Goal: Task Accomplishment & Management: Use online tool/utility

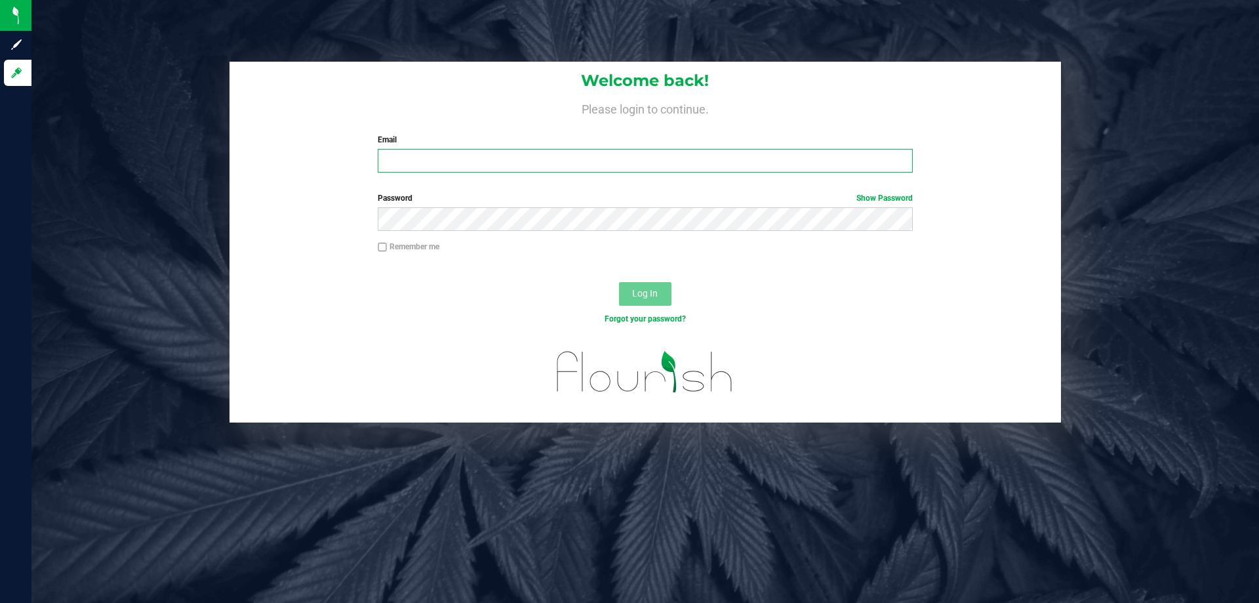
click at [409, 153] on input "Email" at bounding box center [645, 161] width 535 height 24
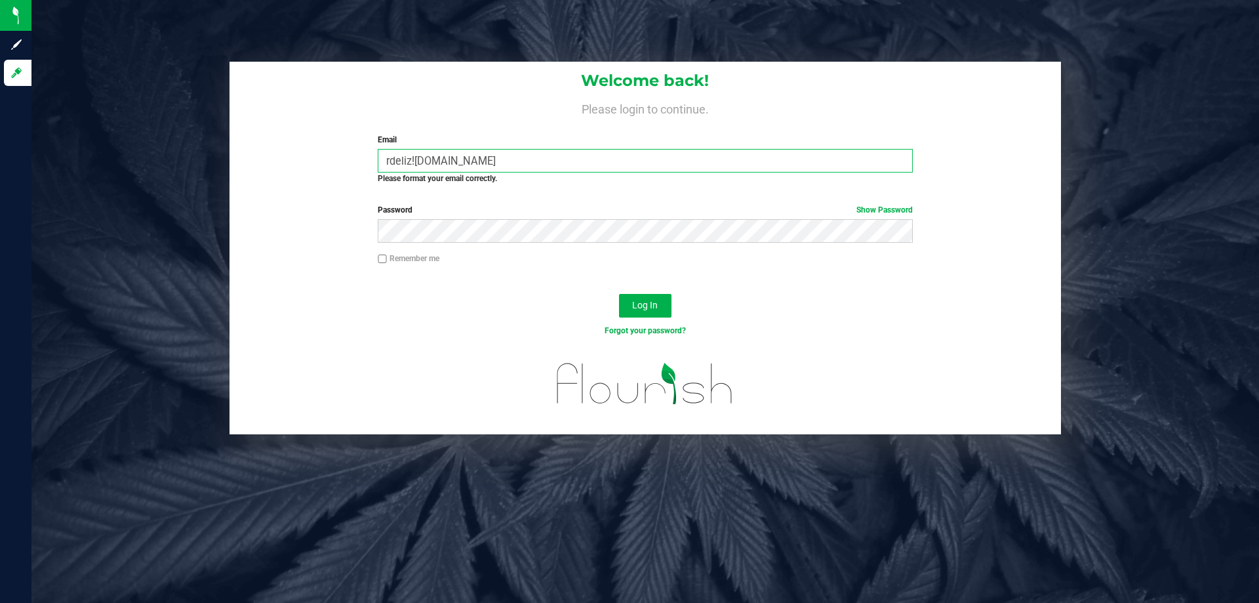
click at [414, 160] on input "rdeliz![DOMAIN_NAME]" at bounding box center [645, 161] width 535 height 24
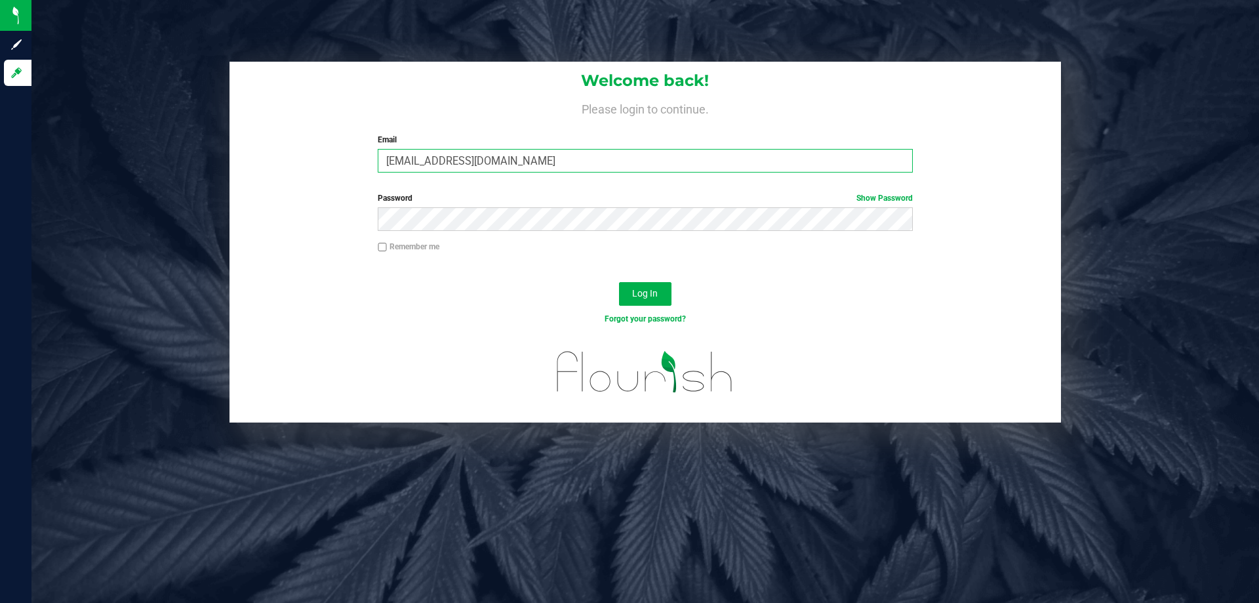
type input "[EMAIL_ADDRESS][DOMAIN_NAME]"
click at [619, 282] on button "Log In" at bounding box center [645, 294] width 52 height 24
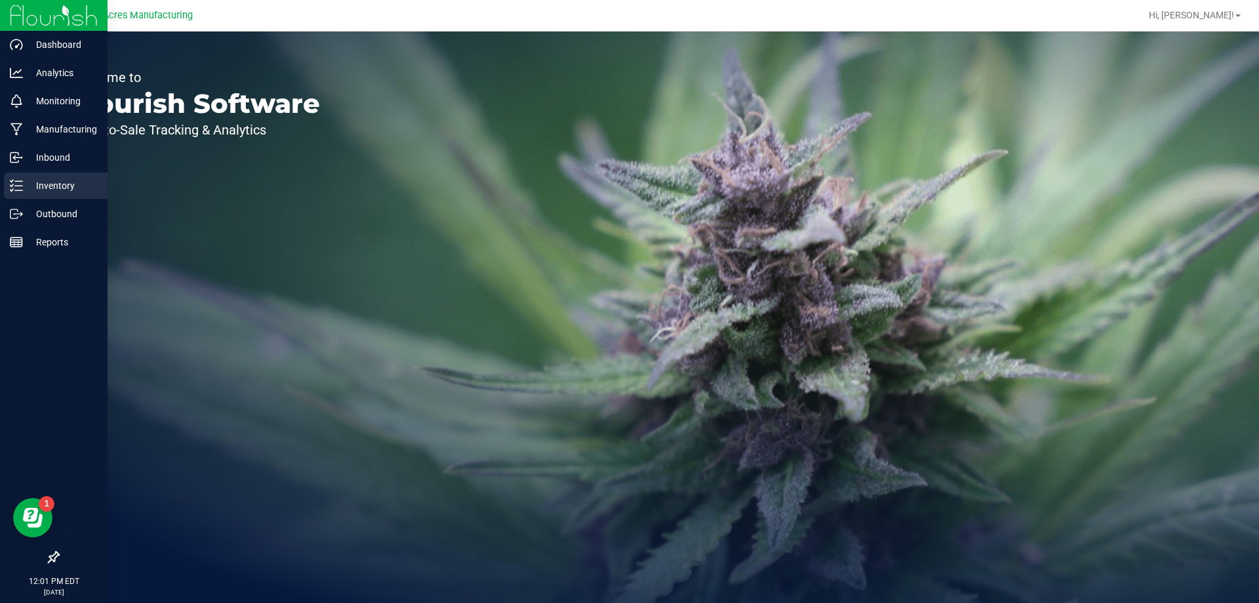
click at [39, 191] on p "Inventory" at bounding box center [62, 186] width 79 height 16
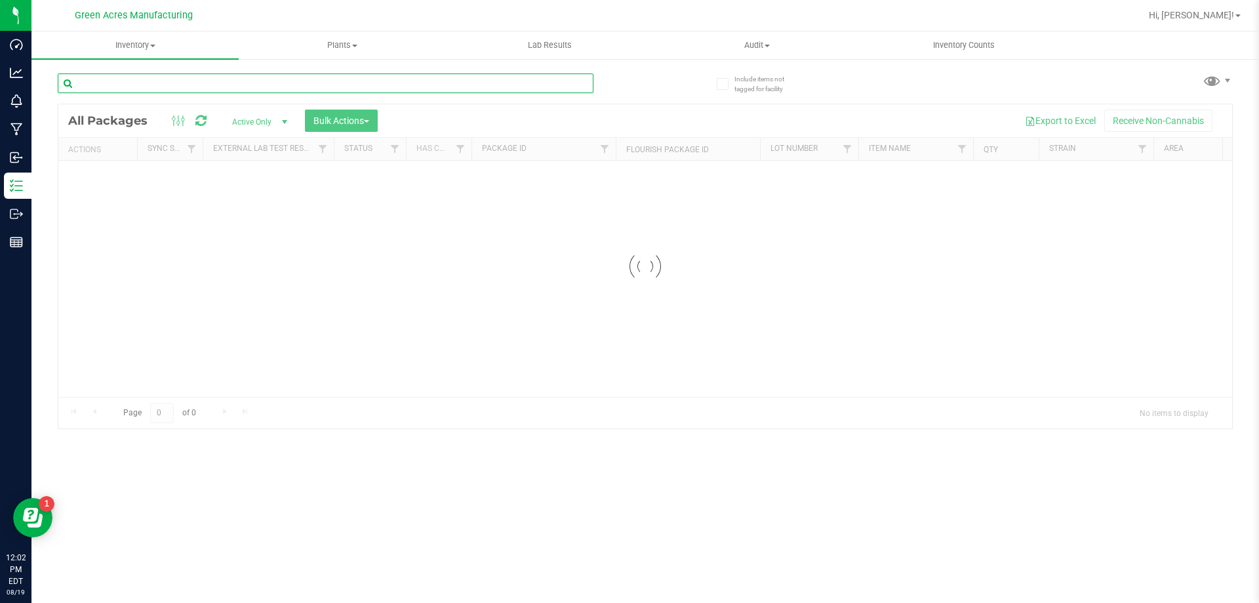
click at [146, 92] on input "text" at bounding box center [326, 83] width 536 height 20
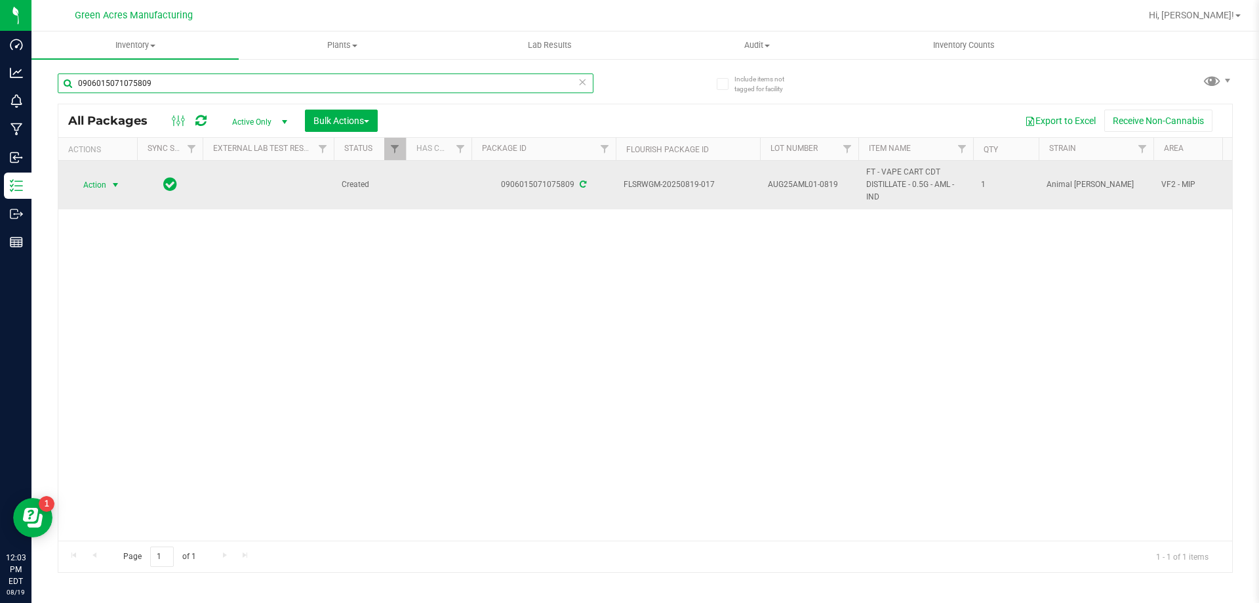
type input "0906015071075809"
click at [109, 184] on span "select" at bounding box center [116, 185] width 16 height 18
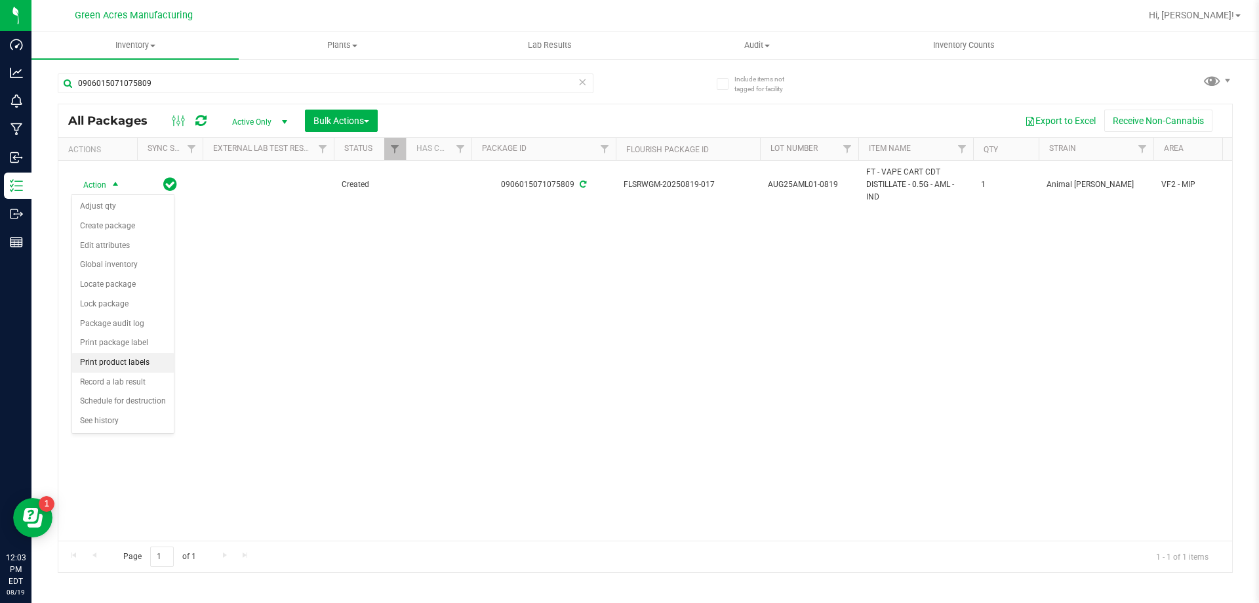
click at [147, 362] on li "Print product labels" at bounding box center [123, 363] width 102 height 20
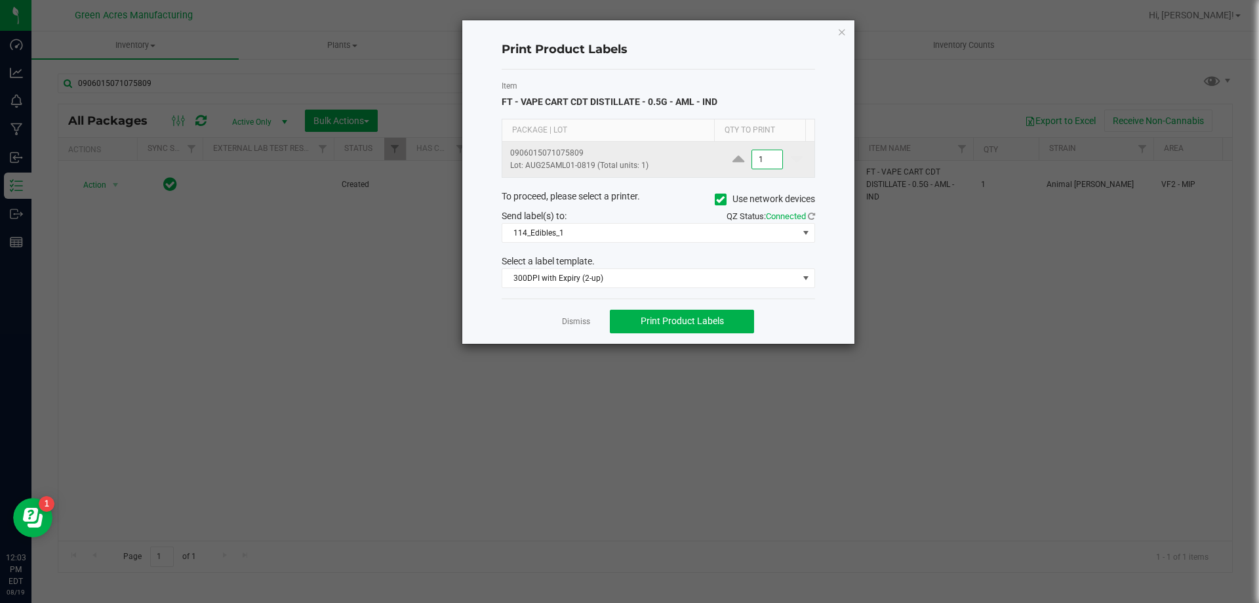
click at [754, 159] on input "1" at bounding box center [767, 159] width 30 height 18
type input "100"
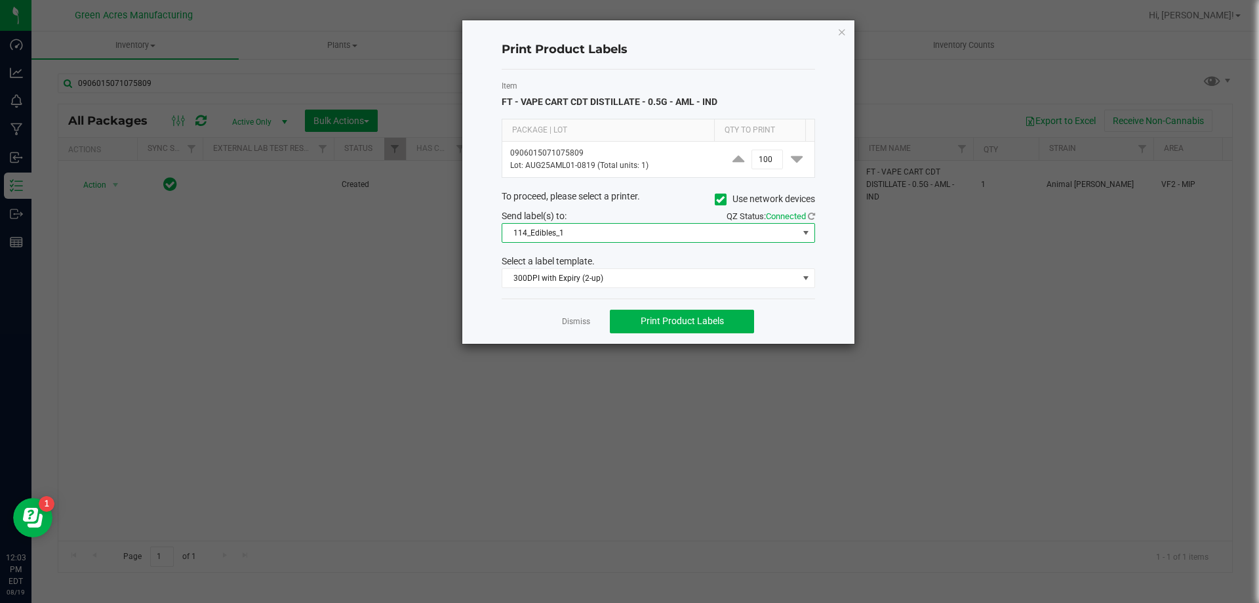
click at [732, 237] on span "114_Edibles_1" at bounding box center [650, 233] width 296 height 18
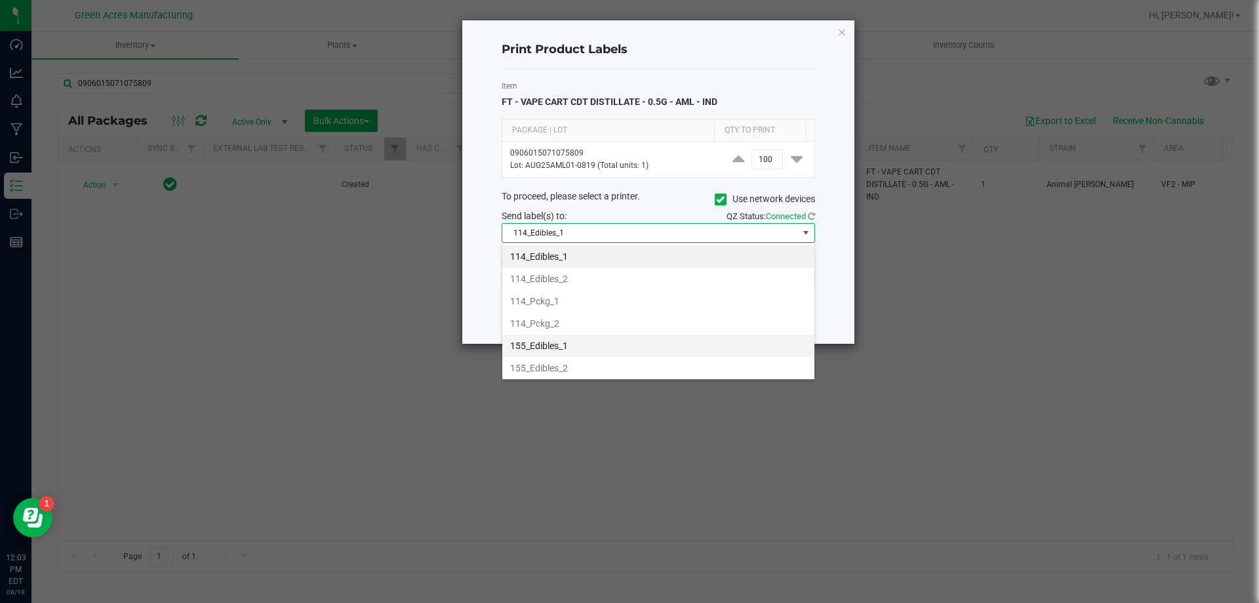
scroll to position [131, 0]
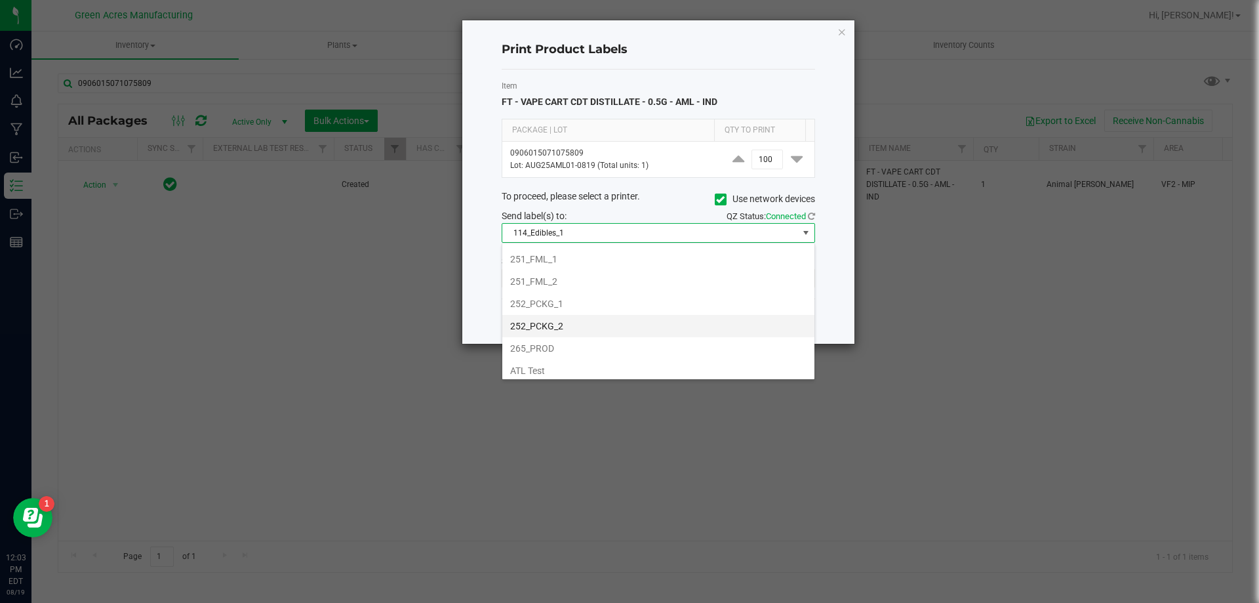
click at [679, 325] on li "252_PCKG_2" at bounding box center [658, 326] width 312 height 22
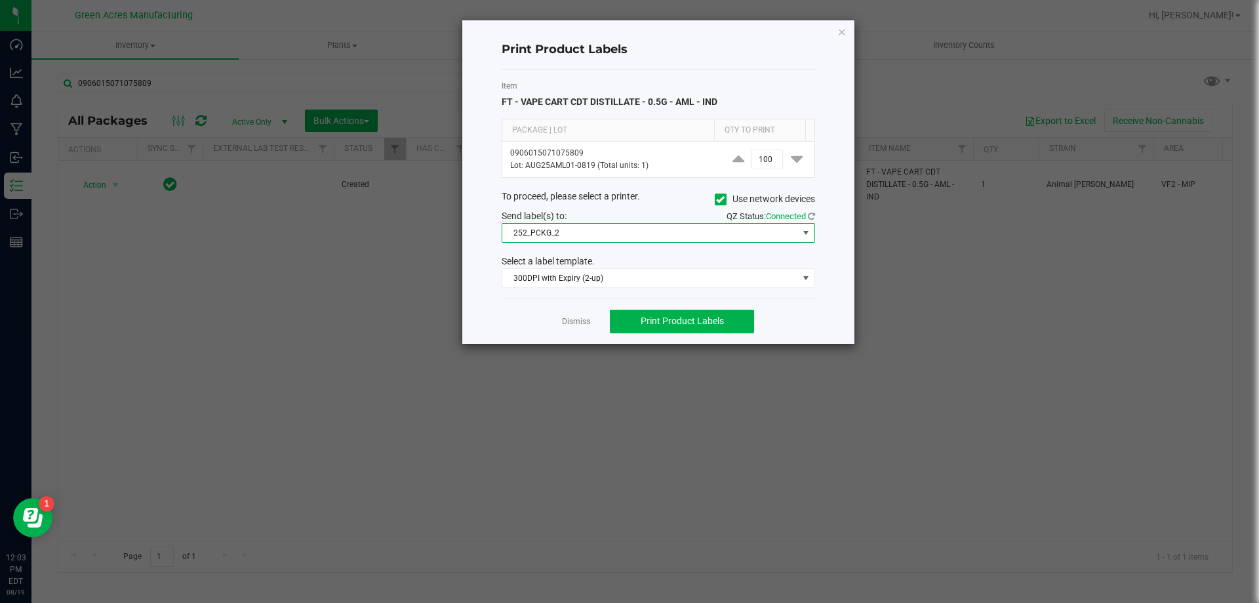
click at [699, 265] on div "Select a label template." at bounding box center [658, 261] width 333 height 14
click at [697, 280] on span "300DPI with Expiry (2-up)" at bounding box center [650, 278] width 296 height 18
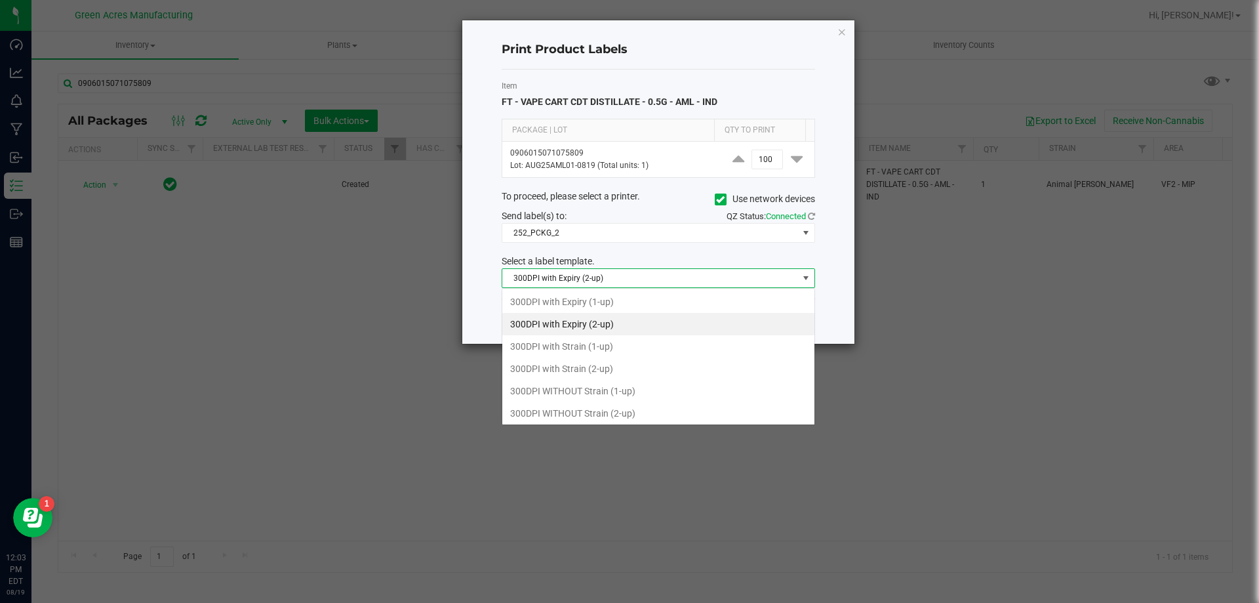
scroll to position [20, 313]
click at [674, 368] on li "300DPI with Strain (2-up)" at bounding box center [658, 368] width 312 height 22
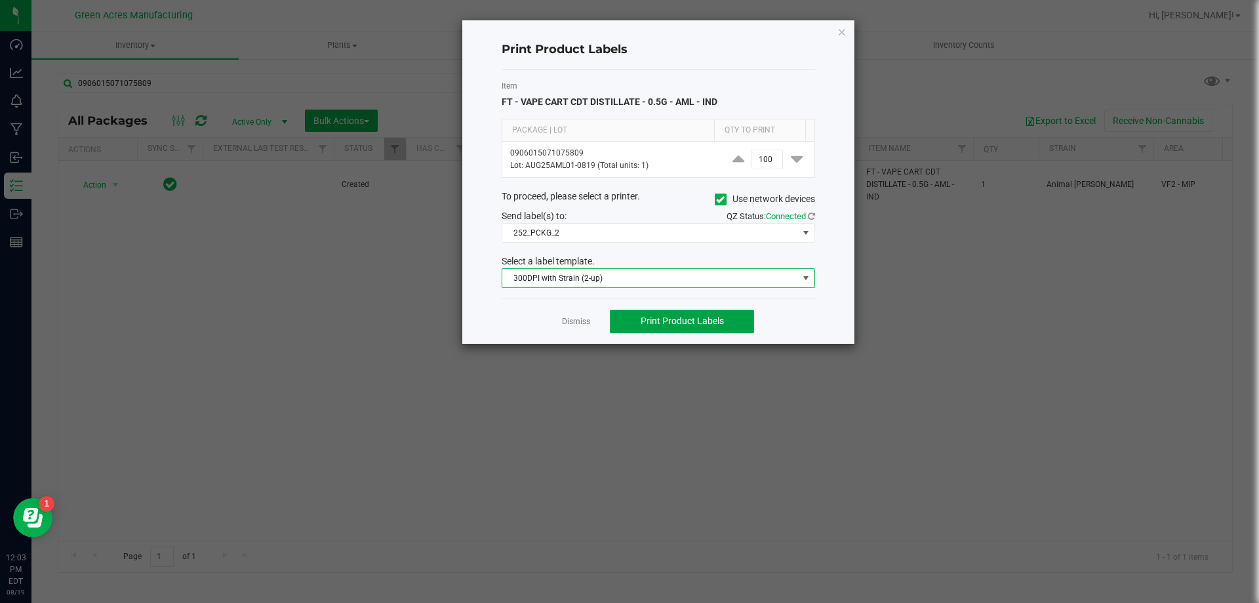
click at [687, 330] on button "Print Product Labels" at bounding box center [682, 322] width 144 height 24
click at [658, 308] on div "Dismiss Print Product Labels" at bounding box center [658, 320] width 313 height 45
click at [659, 319] on span "Print Product Labels" at bounding box center [682, 320] width 83 height 10
